Goal: Task Accomplishment & Management: Manage account settings

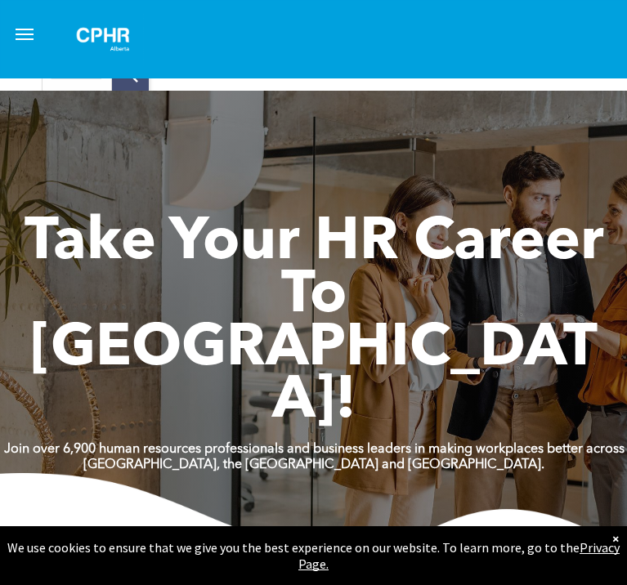
click at [21, 39] on span "menu" at bounding box center [25, 39] width 18 height 2
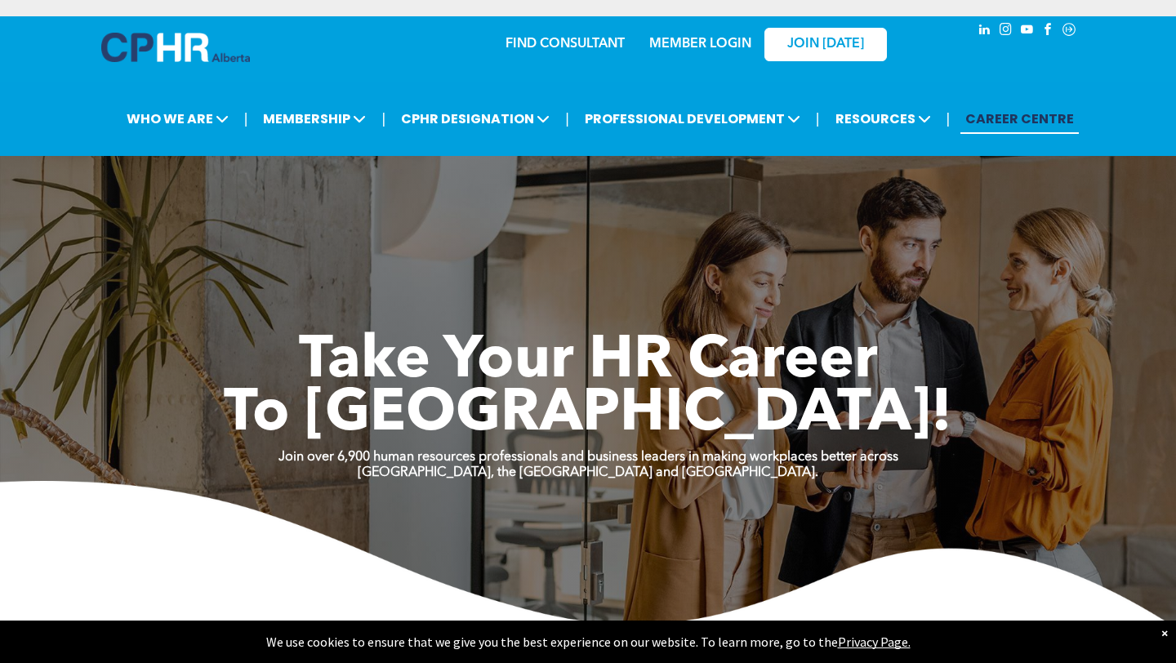
click at [626, 39] on link "MEMBER LOGIN" at bounding box center [700, 44] width 102 height 13
click at [626, 44] on link "MEMBER LOGIN" at bounding box center [700, 44] width 102 height 13
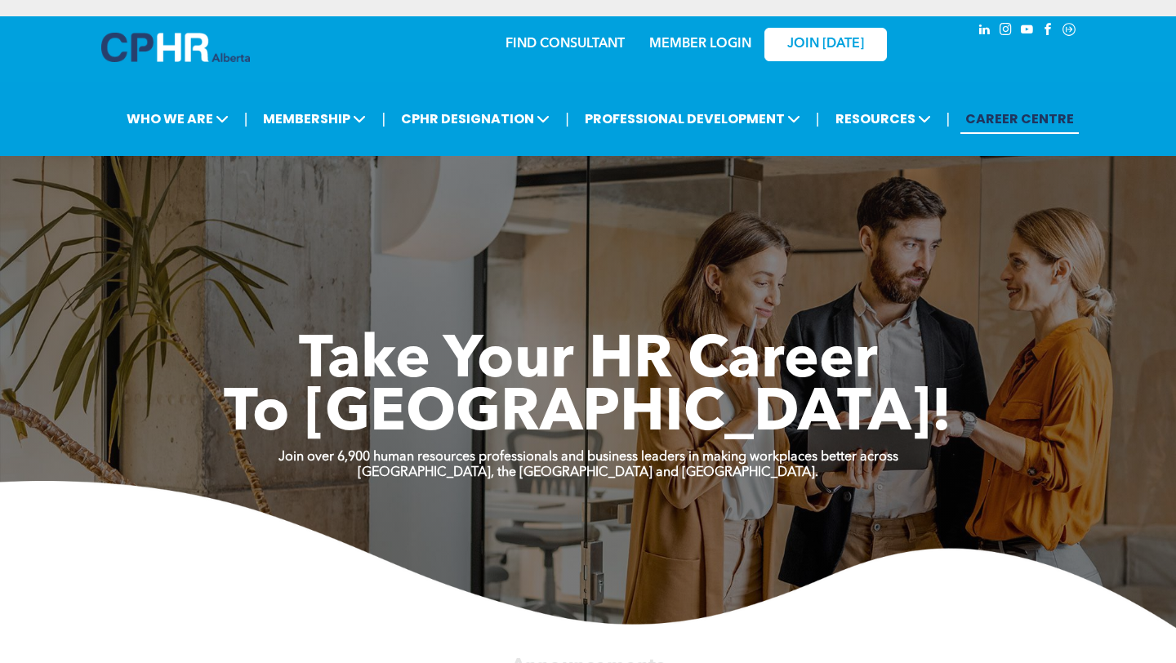
click at [681, 42] on link "MEMBER LOGIN" at bounding box center [700, 44] width 102 height 13
